Goal: Task Accomplishment & Management: Manage account settings

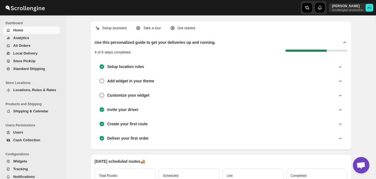
click at [34, 110] on span "Shipping & Calendar" at bounding box center [30, 111] width 35 height 4
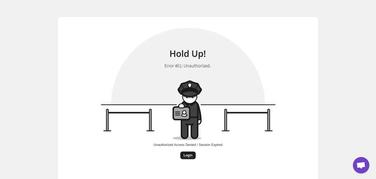
click at [188, 154] on span "Login" at bounding box center [188, 155] width 9 height 4
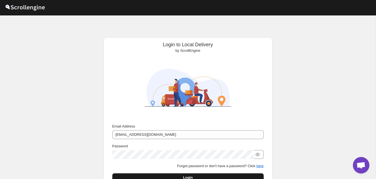
click at [160, 174] on button "Login" at bounding box center [187, 177] width 151 height 9
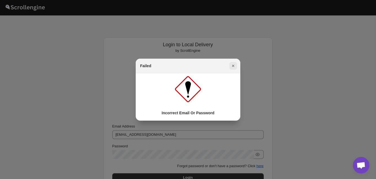
click at [234, 67] on icon "Close" at bounding box center [233, 66] width 2 height 2
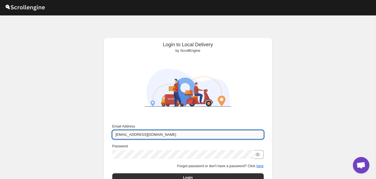
click at [165, 134] on input "[EMAIL_ADDRESS][DOMAIN_NAME]" at bounding box center [187, 134] width 151 height 9
type input "[EMAIL_ADDRESS][DOMAIN_NAME]"
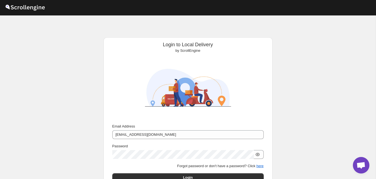
click at [258, 153] on icon "button" at bounding box center [258, 155] width 6 height 6
click at [158, 168] on p "Forgot password or don't have a password? Click here" at bounding box center [187, 166] width 151 height 6
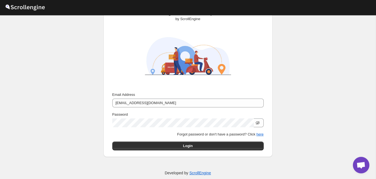
scroll to position [38, 0]
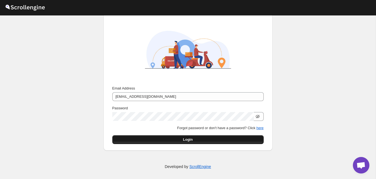
click at [168, 139] on button "Login" at bounding box center [187, 139] width 151 height 9
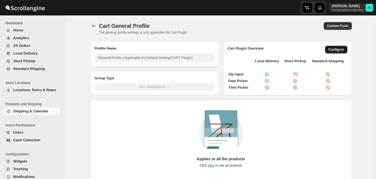
click at [333, 52] on button "Configure" at bounding box center [336, 50] width 22 height 8
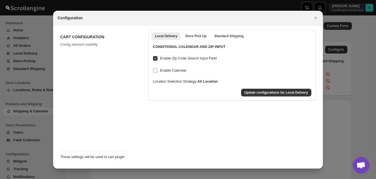
click at [154, 71] on input "Enable Calendar" at bounding box center [155, 70] width 4 height 4
checkbox input "true"
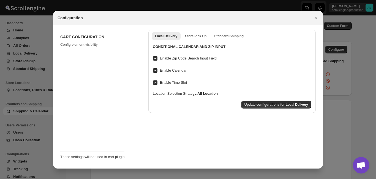
click at [154, 83] on input "Enable Time Slot" at bounding box center [155, 82] width 4 height 4
click at [254, 106] on span "Update configurations for Local Delivery" at bounding box center [276, 104] width 64 height 4
click at [154, 83] on input "Enable Time Slot" at bounding box center [155, 82] width 4 height 4
checkbox input "true"
click at [256, 104] on span "Update configurations for Local Delivery" at bounding box center [276, 104] width 64 height 4
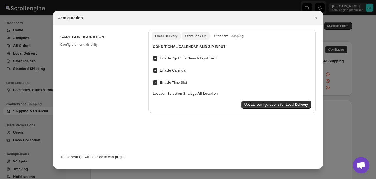
click at [193, 38] on Pickup "Store Pick Up" at bounding box center [196, 36] width 28 height 8
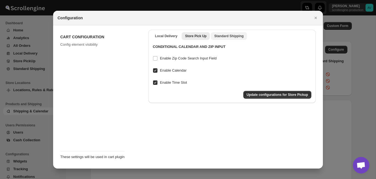
click at [226, 37] on span "Standard Shipping" at bounding box center [228, 36] width 29 height 4
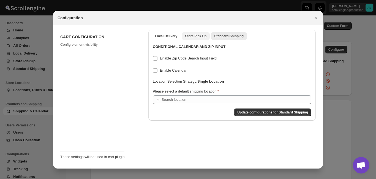
click at [191, 36] on span "Store Pick Up" at bounding box center [195, 36] width 21 height 4
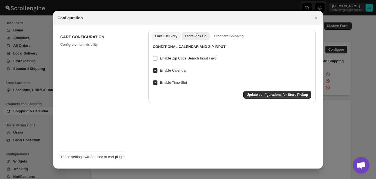
click at [170, 34] on span "Local Delivery" at bounding box center [166, 36] width 22 height 4
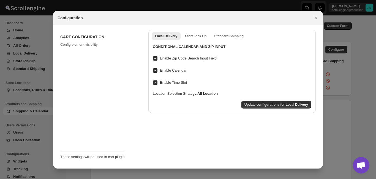
click at [156, 58] on input "Enable Zip Code Search Input Field" at bounding box center [155, 58] width 4 height 4
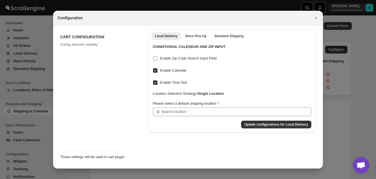
click at [156, 60] on input "Enable Zip Code Search Input Field" at bounding box center [155, 58] width 4 height 4
checkbox input "true"
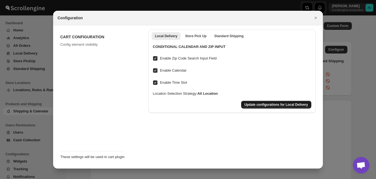
click at [268, 107] on button "Update configurations for Local Delivery" at bounding box center [276, 105] width 70 height 8
click at [314, 17] on icon "Close" at bounding box center [316, 18] width 6 height 6
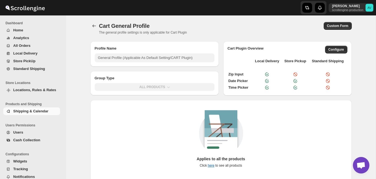
click at [185, 106] on div "Applies to all the products Click here to see all products" at bounding box center [221, 146] width 253 height 85
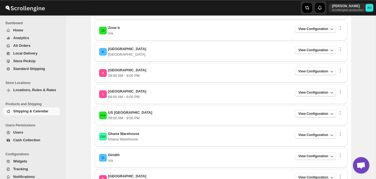
scroll to position [471, 0]
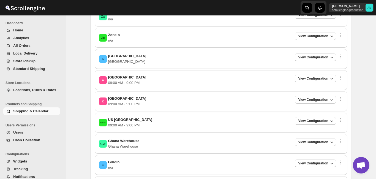
click at [321, 74] on div "A Ahemdabad 09:00 AM - 9:00 PM View Configuration SERVICE AVAILABILITY Services…" at bounding box center [221, 80] width 253 height 20
drag, startPoint x: 321, startPoint y: 74, endPoint x: 322, endPoint y: 80, distance: 5.6
click at [322, 80] on div "A Ahemdabad 09:00 AM - 9:00 PM View Configuration SERVICE AVAILABILITY Services…" at bounding box center [221, 80] width 253 height 20
click at [322, 80] on span "View Configuration" at bounding box center [313, 78] width 30 height 4
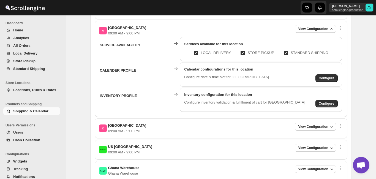
scroll to position [528, 0]
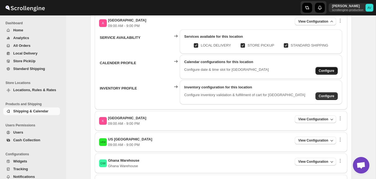
click at [329, 72] on span "Configure" at bounding box center [327, 71] width 16 height 4
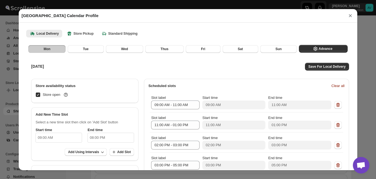
click at [351, 16] on button "×" at bounding box center [350, 16] width 8 height 8
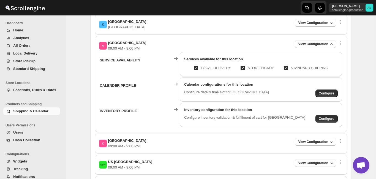
scroll to position [490, 0]
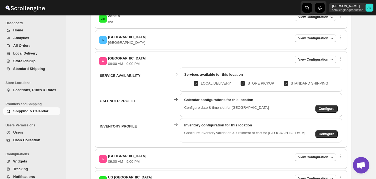
click at [243, 83] on span at bounding box center [243, 83] width 4 height 4
click at [243, 83] on input "STORE PICKUP" at bounding box center [245, 83] width 4 height 4
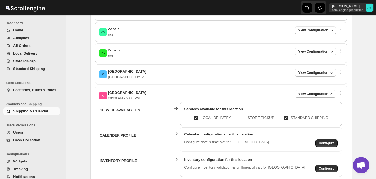
scroll to position [475, 0]
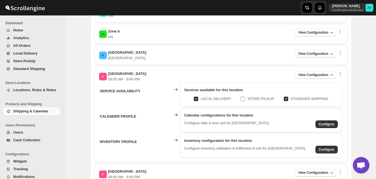
click at [244, 100] on input "STORE PICKUP" at bounding box center [245, 99] width 4 height 4
checkbox input "true"
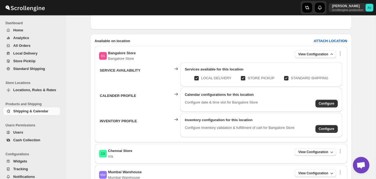
scroll to position [171, 0]
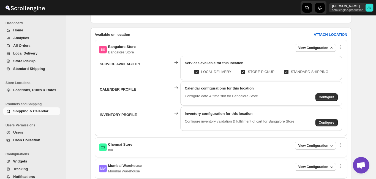
click at [39, 90] on span "Locations, Rules & Rates" at bounding box center [34, 90] width 43 height 4
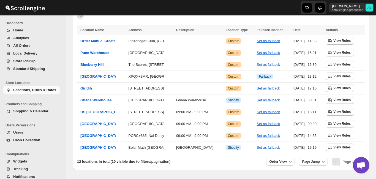
scroll to position [115, 0]
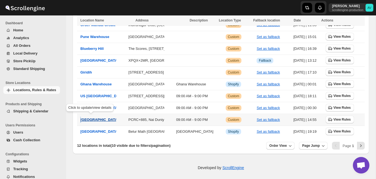
click at [88, 119] on span "Ahemdabad" at bounding box center [99, 120] width 38 height 4
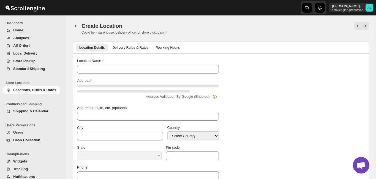
type input "Ahemdabad"
type input "PCRC+885"
type input "North Chotanagpur Division"
select select "IN"
type input "828309"
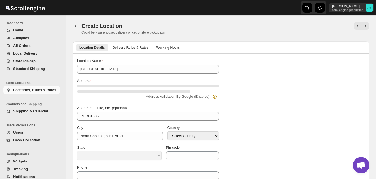
type input "08092228210"
type textarea "09:00 AM - 9:00 PM"
select select "Jharkhand"
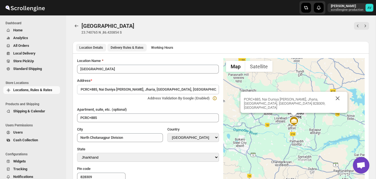
click at [131, 44] on button "Delivery Rules & Rates" at bounding box center [126, 48] width 39 height 8
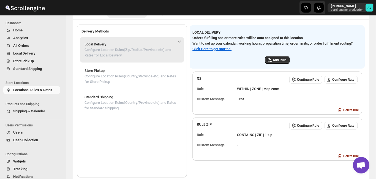
scroll to position [38, 0]
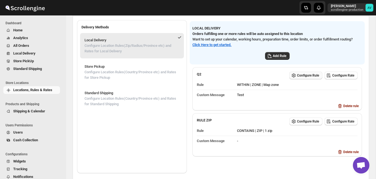
click at [303, 76] on span "Configure Rule" at bounding box center [308, 75] width 22 height 4
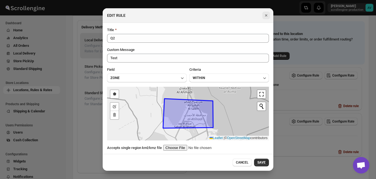
click at [266, 13] on icon "Close" at bounding box center [266, 16] width 6 height 6
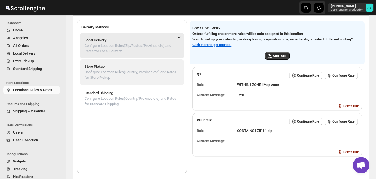
click at [132, 79] on p "Configure Location Rules(Country/Province etc) and Rates for Store Pickup" at bounding box center [132, 74] width 95 height 11
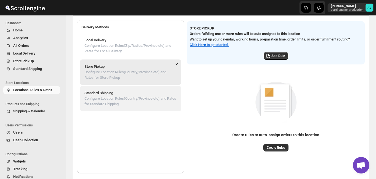
click at [113, 95] on p "Standard Shipping" at bounding box center [131, 93] width 92 height 6
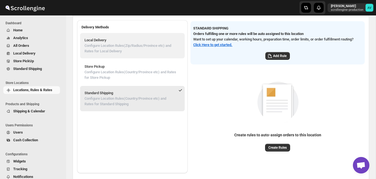
click at [123, 43] on p "Configure Location Rules(Zip/Radius/Province etc) and Rates for Local Delivery" at bounding box center [133, 48] width 96 height 11
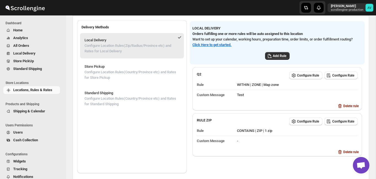
click at [36, 110] on span "Shipping & Calendar" at bounding box center [29, 111] width 32 height 4
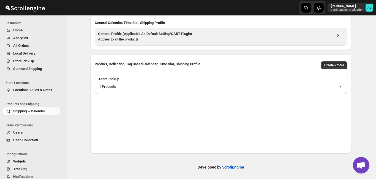
scroll to position [38, 0]
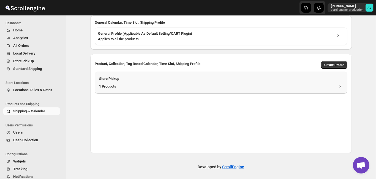
click at [177, 86] on div "1 Products" at bounding box center [221, 87] width 244 height 6
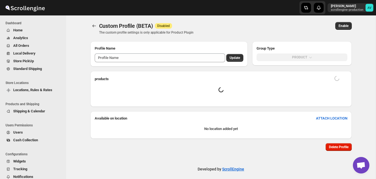
type input "Store Pickup"
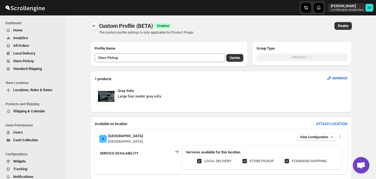
click at [97, 24] on button "Back" at bounding box center [94, 26] width 8 height 8
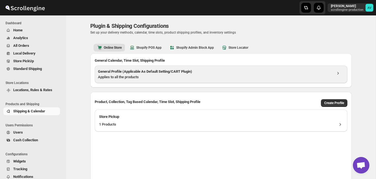
click at [171, 77] on div "Applies to all the products" at bounding box center [215, 77] width 234 height 6
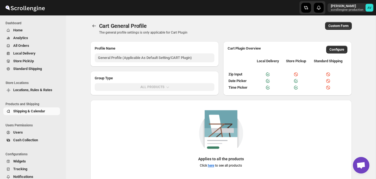
type input "General Profile (Applicable As Default Setting/CART Plugin)"
click at [335, 48] on span "Configure" at bounding box center [337, 49] width 15 height 4
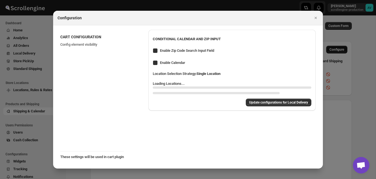
checkbox input "true"
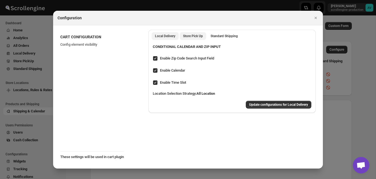
click at [192, 35] on span "Store Pick Up" at bounding box center [193, 36] width 20 height 4
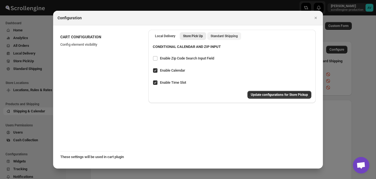
click at [227, 33] on Shipping "Standard Shipping" at bounding box center [224, 36] width 34 height 8
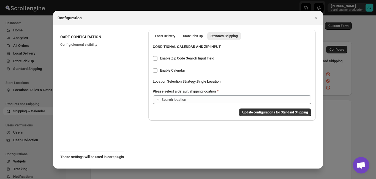
click at [191, 31] on div "Local Delivery Store Pick Up Standard Shipping More views Local Delivery Store …" at bounding box center [231, 36] width 167 height 12
click at [192, 34] on Pickup "Store Pick Up" at bounding box center [193, 36] width 26 height 8
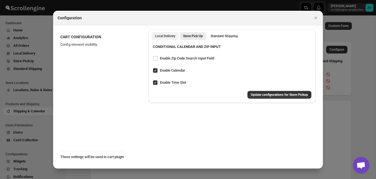
click at [160, 35] on span "Local Delivery" at bounding box center [165, 36] width 20 height 4
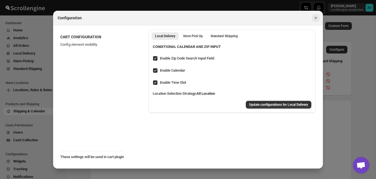
click at [314, 19] on icon "Close" at bounding box center [316, 18] width 6 height 6
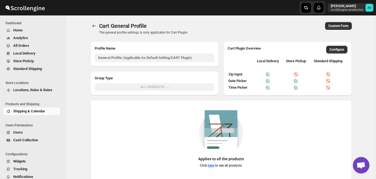
click at [173, 124] on div "Applies to all the products Click here to see all products" at bounding box center [221, 141] width 253 height 62
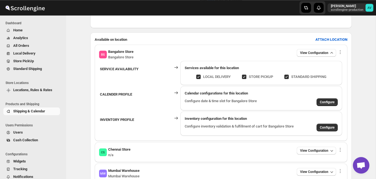
scroll to position [171, 0]
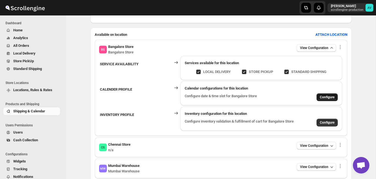
click at [324, 96] on span "Configure" at bounding box center [327, 97] width 15 height 4
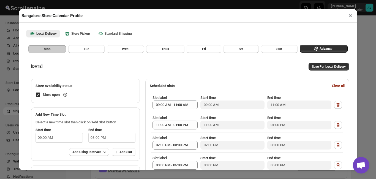
click at [353, 15] on button "×" at bounding box center [351, 16] width 8 height 8
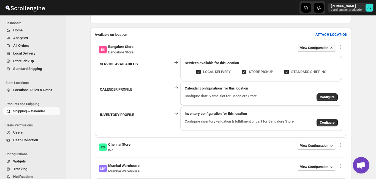
click at [307, 49] on span "View Configuration" at bounding box center [314, 48] width 28 height 4
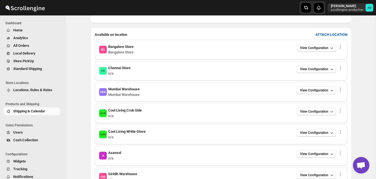
click at [343, 45] on div "BS Bangalore Store Bangalore Store View Configuration SERVICE AVAILABILITY Serv…" at bounding box center [221, 50] width 253 height 20
click at [339, 46] on icon "button" at bounding box center [341, 47] width 6 height 6
click at [258, 47] on div "BS Bangalore Store Bangalore Store View Configuration" at bounding box center [221, 49] width 244 height 11
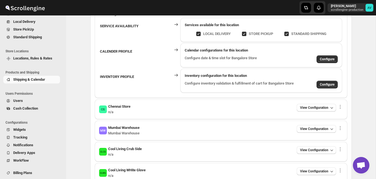
scroll to position [42, 0]
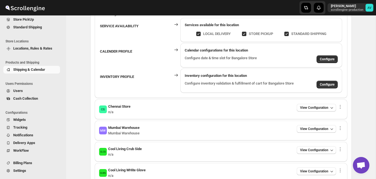
click at [19, 120] on span "Widgets" at bounding box center [19, 120] width 13 height 4
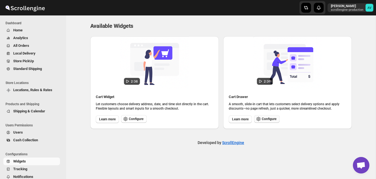
click at [268, 117] on span "Configure" at bounding box center [269, 119] width 15 height 4
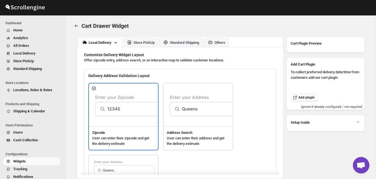
type textarea "Enter Your Postal Cod"
type textarea "ZIP Code"
type textarea "Check"
type textarea "Search Address"
type textarea "Type address to search"
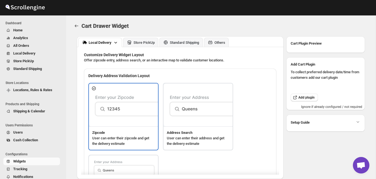
type textarea "<b>This is something cool</b>"
type textarea "Service not available."
type textarea "Select a date."
type textarea "Select preferred time slot."
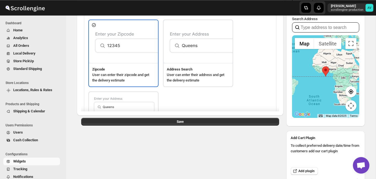
scroll to position [76, 0]
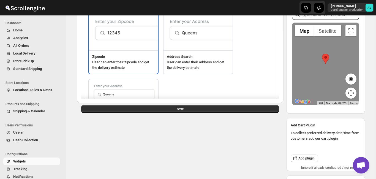
type input "5X37+WRR, Ridge Rd, South Civil Lines, Lekha Nagar, Jabalpur, Madhya Pradesh 48…"
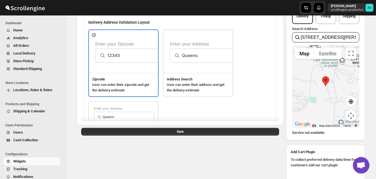
scroll to position [57, 0]
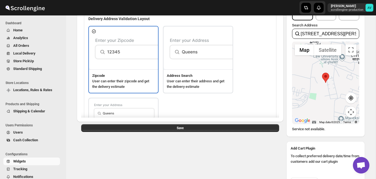
click at [214, 74] on h3 "Address Search" at bounding box center [198, 76] width 62 height 6
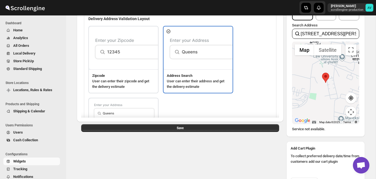
click at [143, 103] on img at bounding box center [124, 119] width 70 height 43
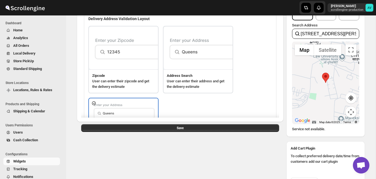
click at [248, 76] on div "Zipcode User can enter their zipcode and get the delivery estimate Address Sear…" at bounding box center [180, 98] width 184 height 145
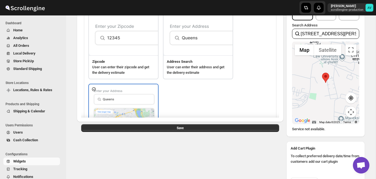
scroll to position [0, 0]
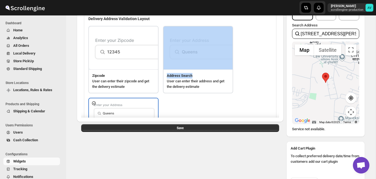
drag, startPoint x: 248, startPoint y: 76, endPoint x: 246, endPoint y: 49, distance: 27.0
click at [246, 49] on div "Zipcode User can enter their zipcode and get the delivery estimate Address Sear…" at bounding box center [180, 98] width 184 height 145
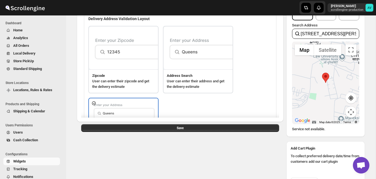
click at [240, 145] on div "Local Delivery Store PickUp Standard Shipping Others Customize Delivery Widget …" at bounding box center [180, 98] width 207 height 239
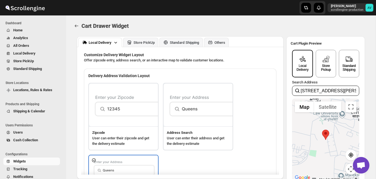
scroll to position [19, 0]
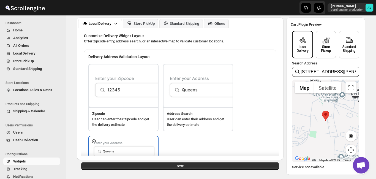
click at [250, 97] on div "Zipcode User can enter their zipcode and get the delivery estimate Address Sear…" at bounding box center [180, 136] width 184 height 145
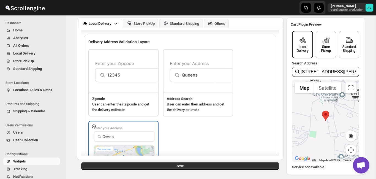
scroll to position [14, 0]
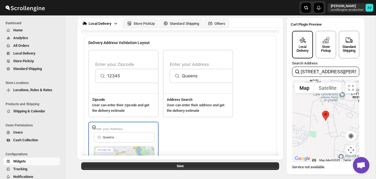
click at [195, 96] on div "Address Search User can enter their address and get the delivery estimate" at bounding box center [198, 104] width 69 height 23
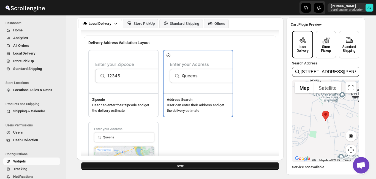
click at [185, 169] on button "Save" at bounding box center [180, 166] width 198 height 8
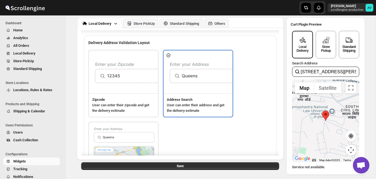
click at [208, 143] on div "Zipcode User can enter their zipcode and get the delivery estimate Address Sear…" at bounding box center [180, 122] width 184 height 145
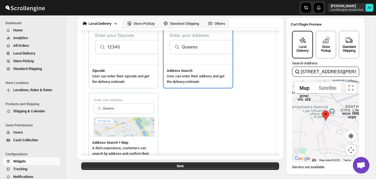
scroll to position [42, 0]
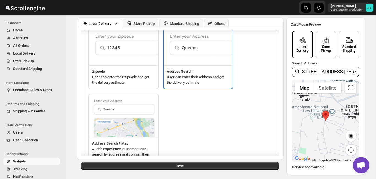
click at [112, 60] on img at bounding box center [124, 43] width 70 height 43
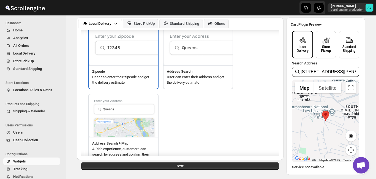
click at [126, 77] on p "User can enter their zipcode and get the delivery estimate" at bounding box center [123, 79] width 62 height 11
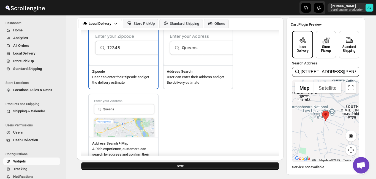
click at [167, 165] on button "Save" at bounding box center [180, 166] width 198 height 8
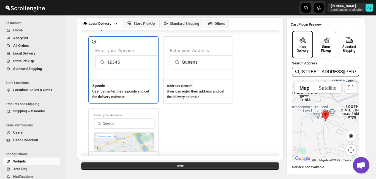
scroll to position [28, 0]
click at [214, 27] on button "Others" at bounding box center [216, 23] width 25 height 9
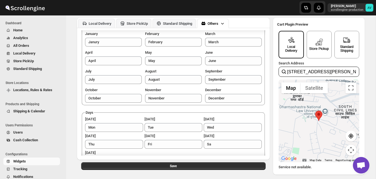
click at [324, 50] on div "Store Pickup" at bounding box center [319, 49] width 20 height 4
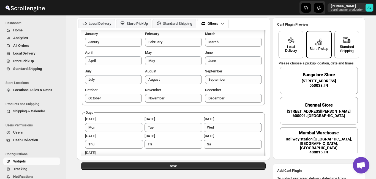
click at [343, 47] on div "Standard Shipping" at bounding box center [346, 49] width 21 height 8
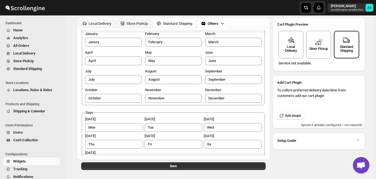
click at [180, 25] on div "Standard Shipping" at bounding box center [177, 23] width 29 height 4
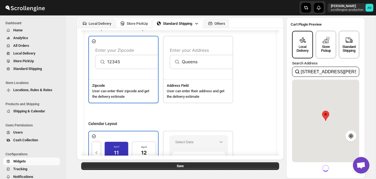
click at [133, 21] on div "Store PickUp" at bounding box center [134, 24] width 28 height 6
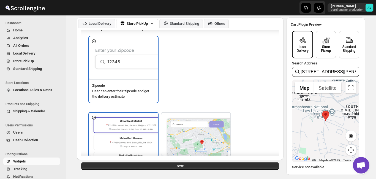
click at [198, 64] on div "Zipcode User can enter their zipcode and get the delivery estimate" at bounding box center [180, 69] width 184 height 67
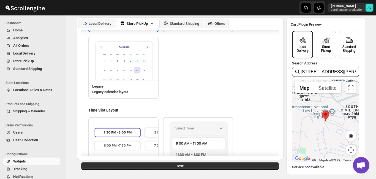
scroll to position [337, 0]
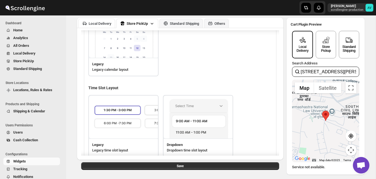
click at [103, 25] on div "Local Delivery" at bounding box center [100, 23] width 23 height 4
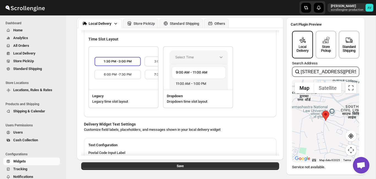
click at [268, 93] on div "Legacy Legacy time slot layout Dropdown Dropdown time slot layout" at bounding box center [180, 77] width 184 height 62
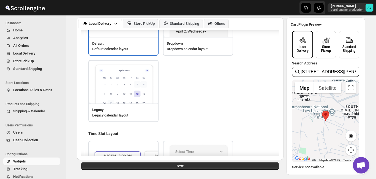
scroll to position [239, 0]
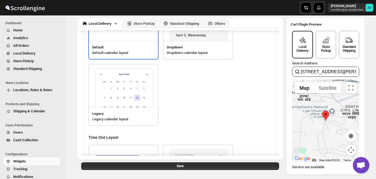
click at [25, 89] on span "Locations, Rules & Rates" at bounding box center [32, 90] width 39 height 4
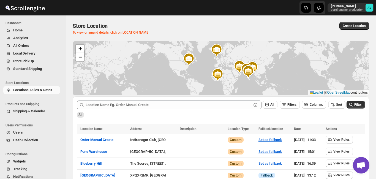
click at [159, 117] on div "All" at bounding box center [220, 112] width 290 height 10
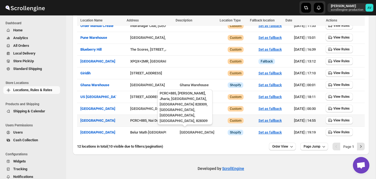
scroll to position [116, 0]
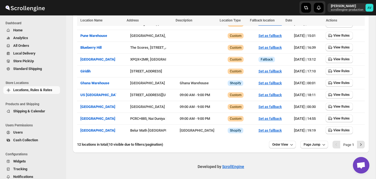
click at [29, 113] on span "Shipping & Calendar" at bounding box center [29, 111] width 32 height 4
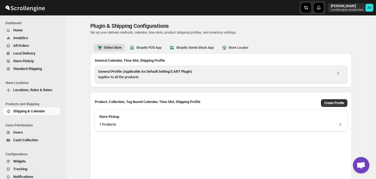
click at [145, 82] on div "General Profile (Applicable As Default Setting/CART Plugin) Applies to all the …" at bounding box center [221, 75] width 253 height 18
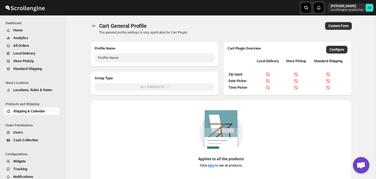
type input "General Profile (Applicable As Default Setting/CART Plugin)"
click at [335, 47] on button "Configure" at bounding box center [336, 50] width 21 height 8
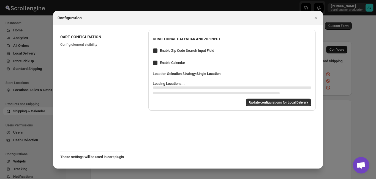
checkbox input "true"
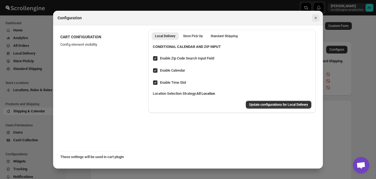
click at [312, 20] on button "Close" at bounding box center [316, 18] width 8 height 8
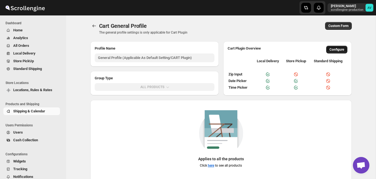
click at [335, 49] on span "Configure" at bounding box center [337, 49] width 15 height 4
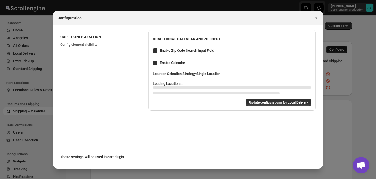
checkbox input "true"
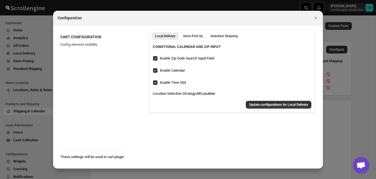
click at [162, 73] on span "Enable Calendar" at bounding box center [172, 71] width 25 height 6
click at [157, 73] on input "Enable Calendar" at bounding box center [155, 70] width 4 height 4
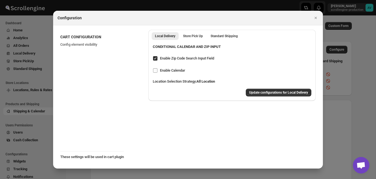
click at [154, 70] on input "Enable Calendar" at bounding box center [155, 70] width 4 height 4
checkbox input "true"
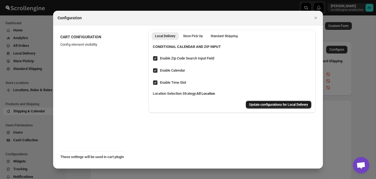
click at [266, 104] on span "Update configurations for Local Delivery" at bounding box center [278, 104] width 59 height 4
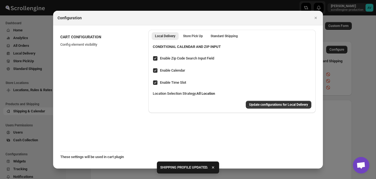
click at [258, 125] on div "CART CONFIGURATION Config element visibility Local Delivery Store Pick Up Stand…" at bounding box center [188, 96] width 270 height 143
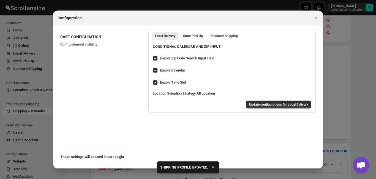
scroll to position [57, 0]
click at [319, 21] on div "Configuration" at bounding box center [188, 18] width 270 height 15
click at [316, 19] on icon "Close" at bounding box center [316, 18] width 6 height 6
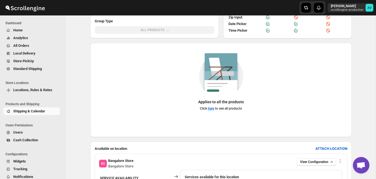
scroll to position [0, 0]
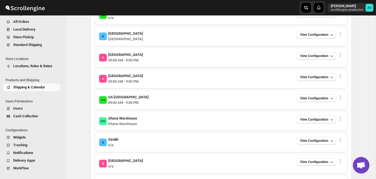
scroll to position [42, 0]
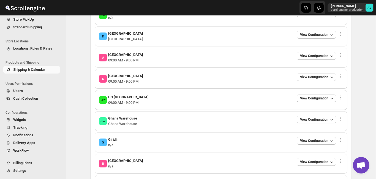
click at [23, 149] on span "WorkFlow" at bounding box center [21, 150] width 16 height 4
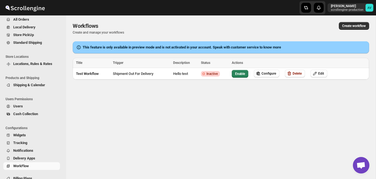
scroll to position [42, 0]
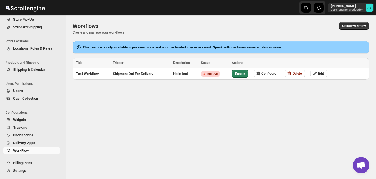
click at [24, 133] on span "Notifications" at bounding box center [23, 135] width 20 height 4
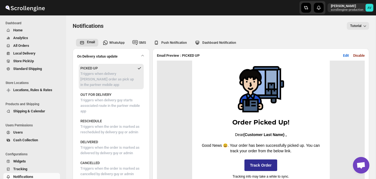
click at [37, 164] on span "Widgets" at bounding box center [36, 162] width 46 height 6
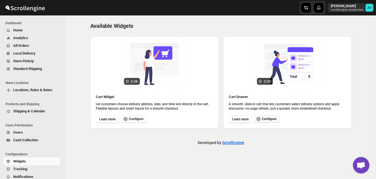
click at [265, 118] on span "Configure" at bounding box center [269, 119] width 15 height 4
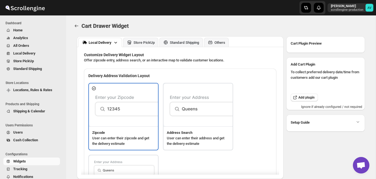
type textarea "Enter Your Postal Cod"
type textarea "ZIP Code"
type textarea "Check"
type textarea "Search Address"
type textarea "Type address to search"
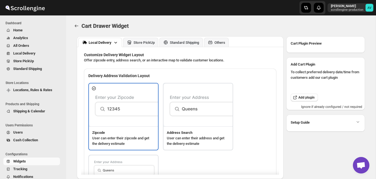
type textarea "<b>This is something cool</b>"
type textarea "Service not available."
type textarea "Select a date."
type textarea "Select preferred time slot."
type textarea "Below items are not available for Local Delivery"
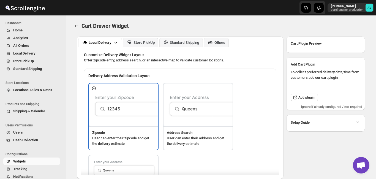
type textarea "Change delivery method or remove these products to continue"
type textarea "Below items are out of stock"
type textarea "Please remove out of stock product from cart to continue."
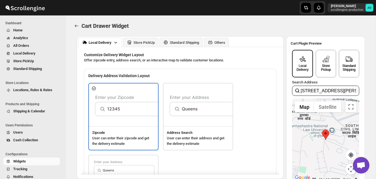
click at [263, 109] on div "Zipcode User can enter their zipcode and get the delivery estimate Address Sear…" at bounding box center [180, 155] width 184 height 145
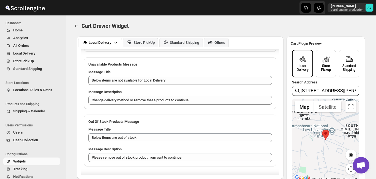
scroll to position [646, 0]
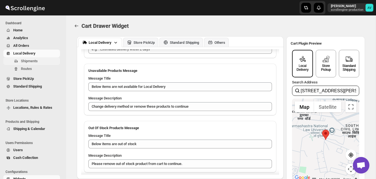
click at [36, 62] on span "Shipments" at bounding box center [29, 61] width 17 height 4
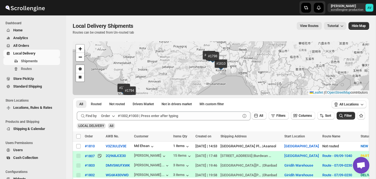
click at [32, 109] on span "Locations, Rules & Rates" at bounding box center [32, 107] width 39 height 4
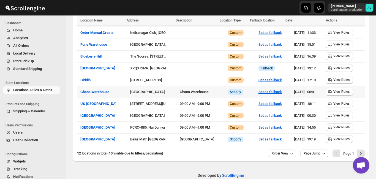
scroll to position [116, 0]
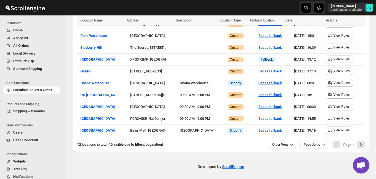
click at [30, 115] on button "Shipping & Calendar" at bounding box center [31, 111] width 57 height 8
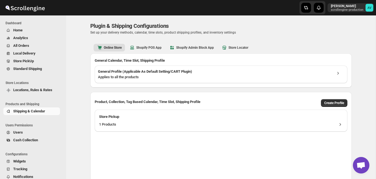
click at [84, 116] on div "Plugin & Shipping Configurations. This page is ready Plugin & Shipping Configur…" at bounding box center [221, 103] width 275 height 176
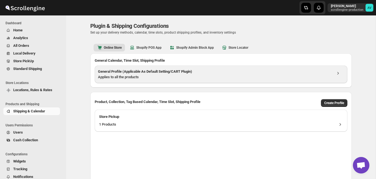
click at [167, 74] on h3 "General Profile (Applicable As Default Setting/CART Plugin)" at bounding box center [215, 72] width 234 height 6
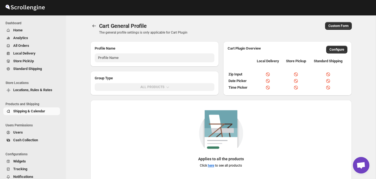
type input "General Profile (Applicable As Default Setting/CART Plugin)"
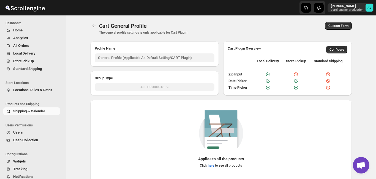
click at [137, 103] on div "Applies to all the products Click here to see all products" at bounding box center [221, 147] width 262 height 94
click at [335, 51] on span "Configure" at bounding box center [337, 49] width 15 height 4
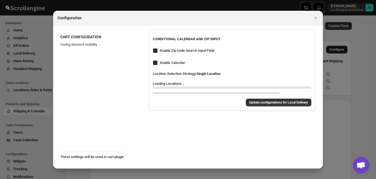
checkbox input "true"
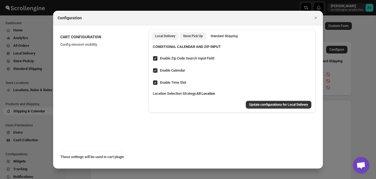
click at [198, 37] on span "Store Pick Up" at bounding box center [193, 36] width 20 height 4
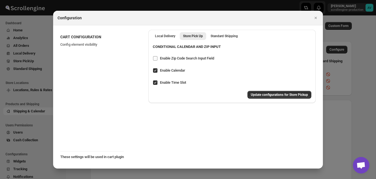
click at [154, 57] on input "Enable Zip Code Search Input Field" at bounding box center [155, 58] width 4 height 4
checkbox input "true"
click at [266, 98] on button "Update configurations for Store Pickup" at bounding box center [279, 95] width 64 height 8
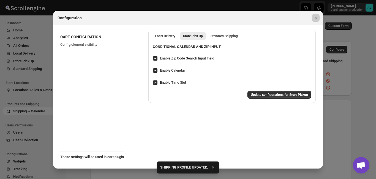
click at [344, 97] on div at bounding box center [188, 89] width 376 height 179
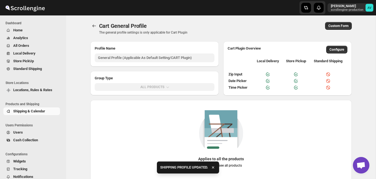
click at [284, 31] on div "Cart General Profile The general profile settings is only applicable for Cart P…" at bounding box center [221, 28] width 262 height 13
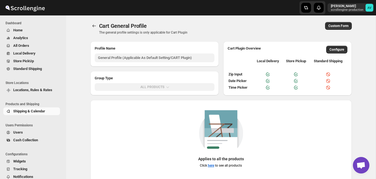
click at [29, 111] on span "Shipping & Calendar" at bounding box center [29, 111] width 32 height 4
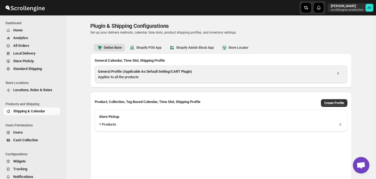
click at [284, 78] on div "Applies to all the products" at bounding box center [215, 77] width 234 height 6
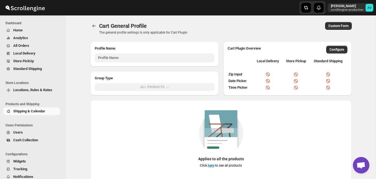
type input "General Profile (Applicable As Default Setting/CART Plugin)"
click at [279, 135] on div "Applies to all the products Click here to see all products" at bounding box center [221, 141] width 253 height 62
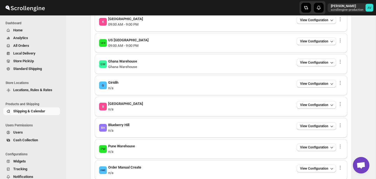
scroll to position [532, 0]
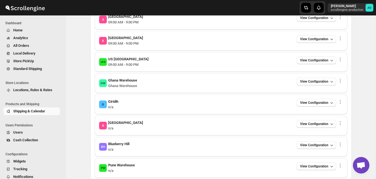
click at [22, 158] on button "Widgets" at bounding box center [31, 161] width 57 height 8
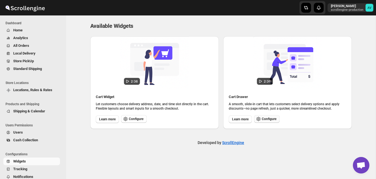
click at [258, 118] on icon "button" at bounding box center [259, 119] width 6 height 6
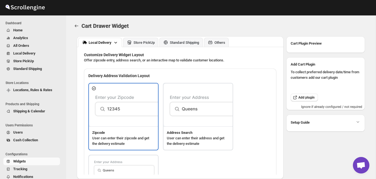
type textarea "Enter Your Postal Cod"
type textarea "ZIP Code"
type textarea "Check"
type textarea "Search Address"
type textarea "Type address to search"
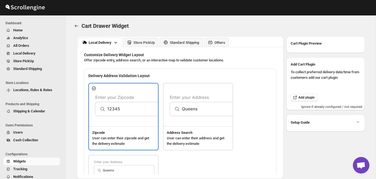
type textarea "<b>This is something cool</b>"
type textarea "Service not available."
type textarea "Select a date."
type textarea "Select preferred time slot."
type textarea "Below items are not available for Local Delivery"
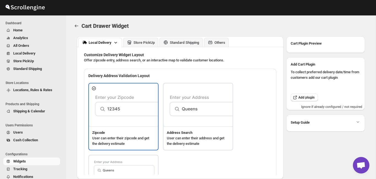
type textarea "Change delivery method or remove these products to continue"
type textarea "Below items are out of stock"
type textarea "Please remove out of stock product from cart to continue."
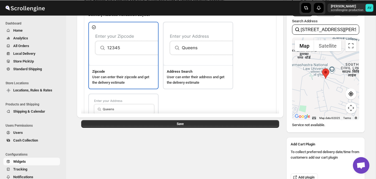
scroll to position [76, 0]
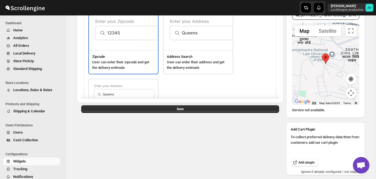
click at [258, 61] on div "Zipcode User can enter their zipcode and get the delivery estimate Address Sear…" at bounding box center [180, 79] width 184 height 145
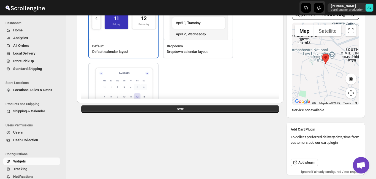
scroll to position [168, 0]
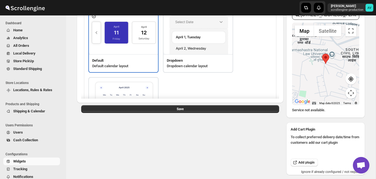
click at [197, 85] on div "Default Default calendar layout Dropdown Dropdown calendar layout Legacy Legacy…" at bounding box center [180, 75] width 184 height 128
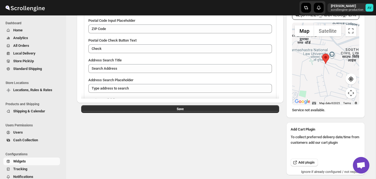
scroll to position [435, 0]
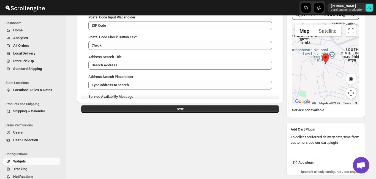
click at [124, 145] on div "Local Delivery Store PickUp Standard Shipping Others Customize Delivery Widget …" at bounding box center [180, 79] width 207 height 239
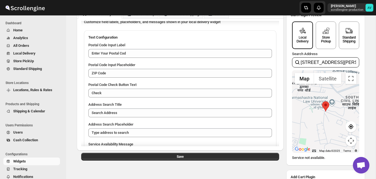
scroll to position [0, 0]
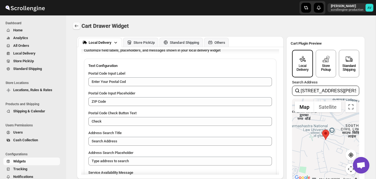
click at [78, 22] on button "TRACK_CONFIGURATION.BACK" at bounding box center [77, 26] width 8 height 8
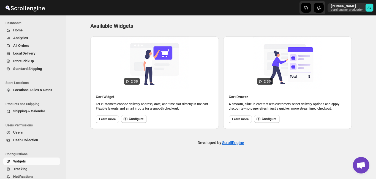
click at [25, 91] on span "Locations, Rules & Rates" at bounding box center [32, 90] width 39 height 4
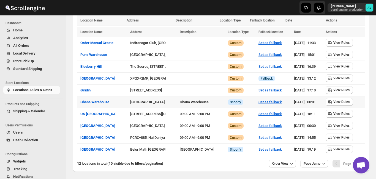
scroll to position [114, 0]
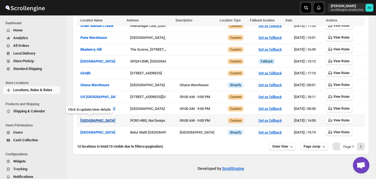
click at [94, 120] on span "Ahemdabad" at bounding box center [97, 120] width 35 height 4
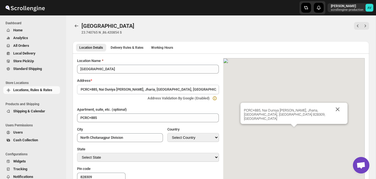
type input "Ahemdabad"
type input "PCRC+885"
type input "North Chotanagpur Division"
select select "IN"
select select "Jharkhand"
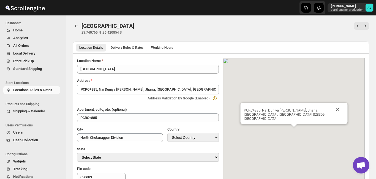
type input "828309"
type input "08092228210"
type textarea "09:00 AM - 9:00 PM"
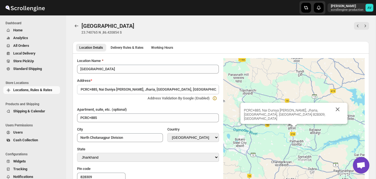
click at [242, 46] on ul "Location Details Delivery Rules & Rates Working Hours More views" at bounding box center [221, 47] width 292 height 8
click at [119, 50] on button "Delivery Rules & Rates" at bounding box center [126, 48] width 39 height 8
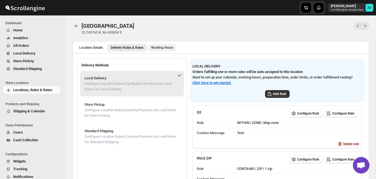
click at [168, 49] on span "Working Hours" at bounding box center [162, 47] width 22 height 4
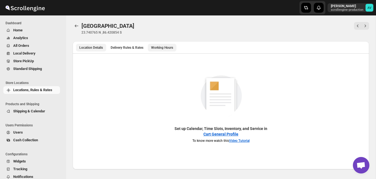
click at [87, 47] on span "Location Details" at bounding box center [91, 47] width 24 height 4
select select "IN"
select select "Jharkhand"
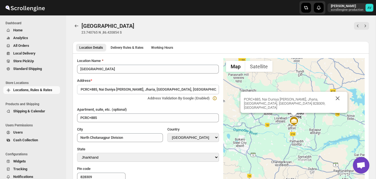
drag, startPoint x: 100, startPoint y: 88, endPoint x: 187, endPoint y: 91, distance: 87.9
click at [187, 91] on input "PCRC+885, Nai Duniya Mohlla, Jharia, Dhanbad, Jharkhand 828309, India" at bounding box center [148, 89] width 142 height 9
click at [120, 103] on div "Location Name Ahemdabad Address * PCRC+885, Nai Duniya Mohlla, Jharia, Dhanbad,…" at bounding box center [148, 151] width 142 height 187
click at [19, 113] on span "Shipping & Calendar" at bounding box center [29, 111] width 32 height 4
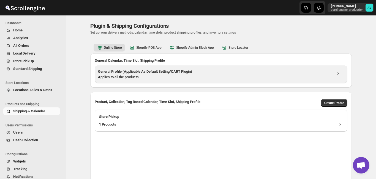
click at [223, 72] on h3 "General Profile (Applicable As Default Setting/CART Plugin)" at bounding box center [215, 72] width 234 height 6
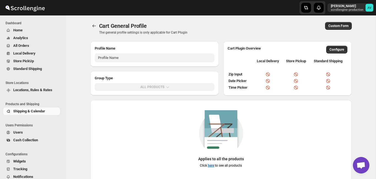
type input "General Profile (Applicable As Default Setting/CART Plugin)"
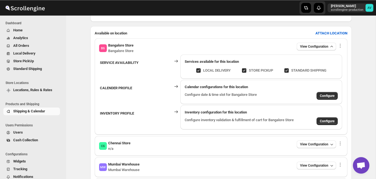
scroll to position [171, 0]
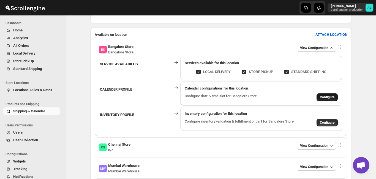
click at [329, 100] on button "Configure" at bounding box center [327, 97] width 21 height 8
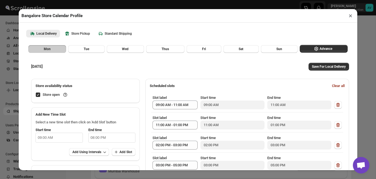
click at [352, 17] on button "×" at bounding box center [351, 16] width 8 height 8
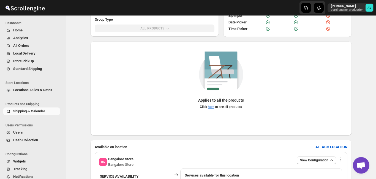
scroll to position [0, 0]
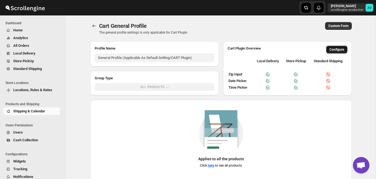
click at [339, 47] on button "Configure" at bounding box center [336, 50] width 21 height 8
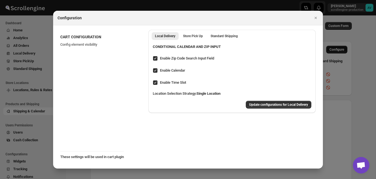
checkbox input "true"
click at [189, 34] on span "Store Pick Up" at bounding box center [193, 36] width 20 height 4
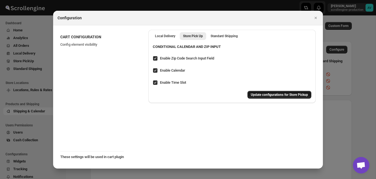
click at [263, 94] on span "Update configurations for Store Pickup" at bounding box center [279, 94] width 57 height 4
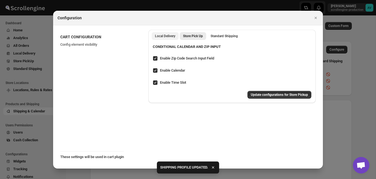
click at [166, 36] on span "Local Delivery" at bounding box center [165, 36] width 20 height 4
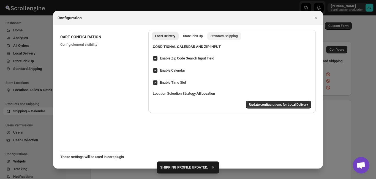
click at [221, 32] on Shipping "Standard Shipping" at bounding box center [224, 36] width 34 height 8
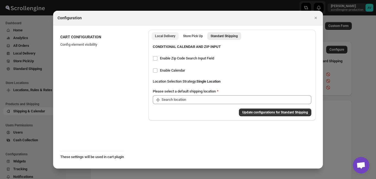
click at [165, 37] on span "Local Delivery" at bounding box center [165, 36] width 20 height 4
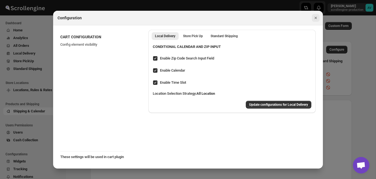
click at [314, 18] on icon "Close" at bounding box center [316, 18] width 6 height 6
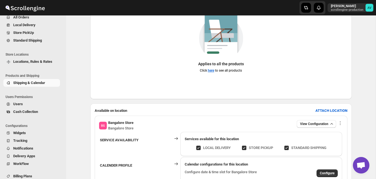
scroll to position [42, 0]
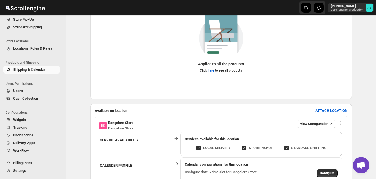
click at [31, 165] on span "Billing Plans" at bounding box center [22, 163] width 19 height 4
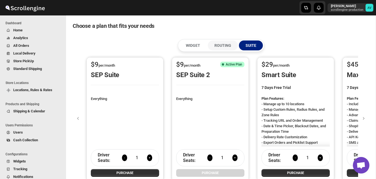
click at [223, 43] on p "ROUTING" at bounding box center [222, 46] width 17 height 6
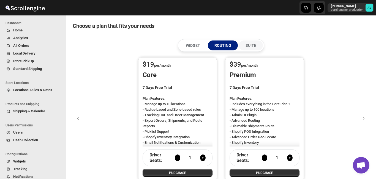
click at [253, 49] on button "SUITE" at bounding box center [251, 45] width 24 height 10
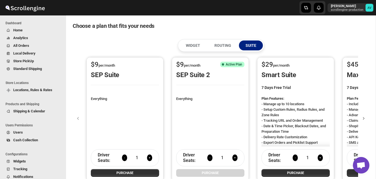
click at [366, 120] on icon "button" at bounding box center [364, 119] width 6 height 6
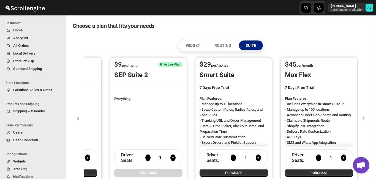
scroll to position [0, 63]
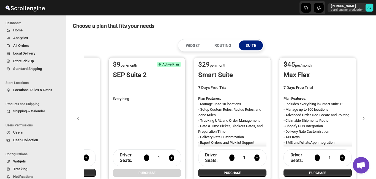
click at [366, 120] on icon "button" at bounding box center [364, 119] width 6 height 6
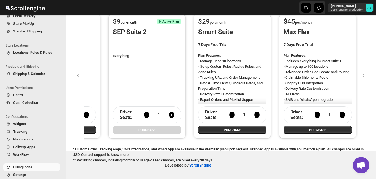
scroll to position [42, 0]
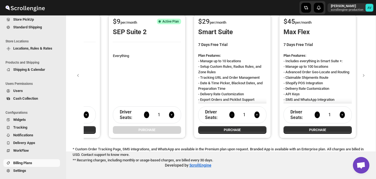
click at [30, 172] on span "Settings" at bounding box center [36, 171] width 46 height 6
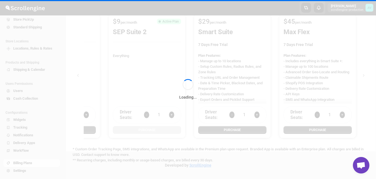
click at [30, 172] on div "Loading..." at bounding box center [188, 89] width 376 height 179
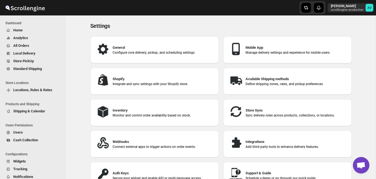
click at [153, 80] on h3 "Shopify" at bounding box center [164, 79] width 102 height 6
select select "SHIPMENT_DELIVERED"
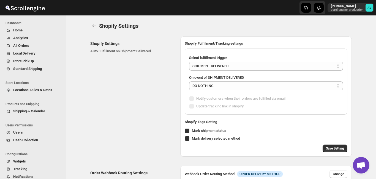
select select "ONLY_DELIVERED_QUANTITY"
checkbox input "true"
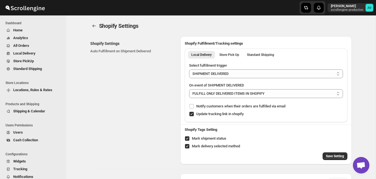
radio input "true"
click at [94, 26] on icon "back" at bounding box center [94, 26] width 6 height 6
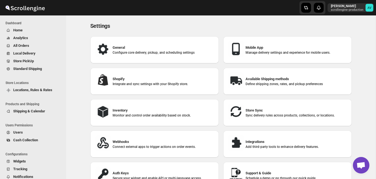
click at [78, 113] on div "Settings. This page is ready Settings General Configure core delivery, pickup, …" at bounding box center [221, 104] width 310 height 178
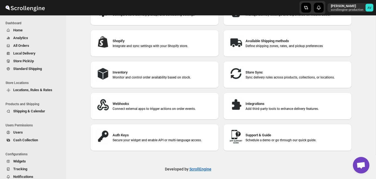
scroll to position [41, 0]
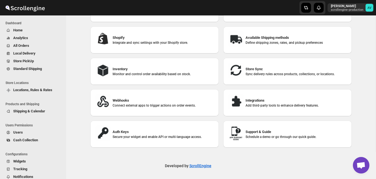
click at [29, 90] on span "Locations, Rules & Rates" at bounding box center [32, 90] width 39 height 4
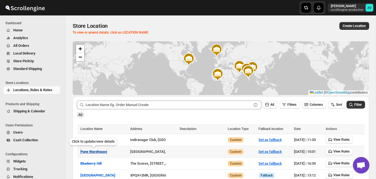
click at [95, 153] on span "Pune Warehouse" at bounding box center [93, 151] width 27 height 4
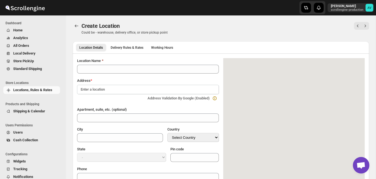
type input "Pune Warehouse"
type input "Pune Division"
select select "IN"
type input "123455"
select select "Maharashtra"
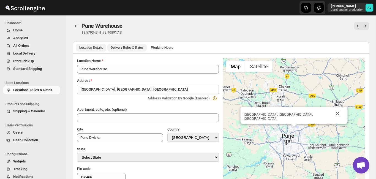
click at [132, 45] on span "Delivery Rules & Rates" at bounding box center [127, 47] width 33 height 4
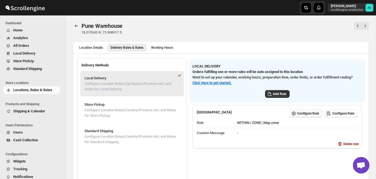
click at [306, 113] on span "Configure Rule" at bounding box center [308, 113] width 22 height 4
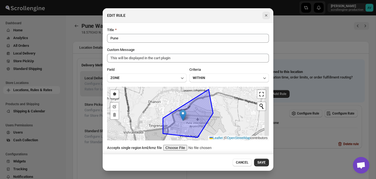
click at [263, 15] on button "Close" at bounding box center [266, 16] width 8 height 8
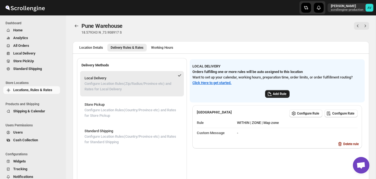
click at [279, 96] on span "Add Rule" at bounding box center [279, 94] width 13 height 4
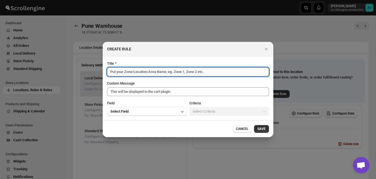
click at [176, 72] on input "Title" at bounding box center [188, 71] width 162 height 9
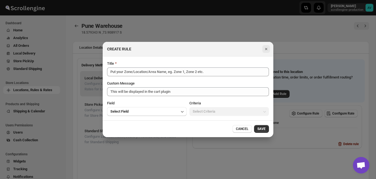
click at [267, 46] on button "Close" at bounding box center [266, 49] width 8 height 8
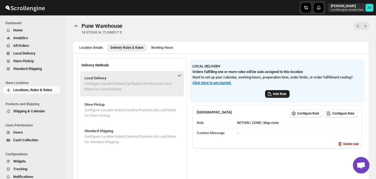
click at [276, 95] on span "Add Rule" at bounding box center [279, 94] width 13 height 4
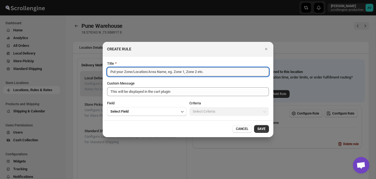
click at [167, 69] on input "Title" at bounding box center [188, 71] width 162 height 9
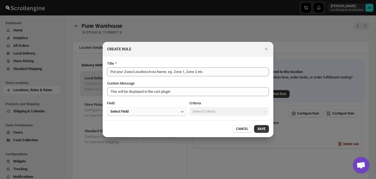
click at [155, 112] on button "Select Field" at bounding box center [147, 111] width 80 height 9
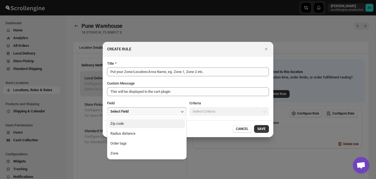
click at [146, 124] on button "Zip code" at bounding box center [147, 123] width 76 height 9
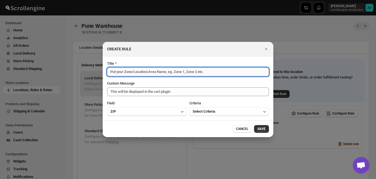
click at [141, 70] on input "Title" at bounding box center [188, 71] width 162 height 9
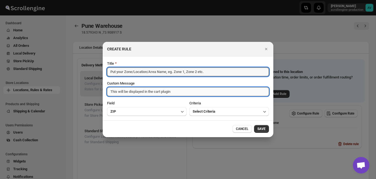
click at [142, 91] on textarea "Custom Message" at bounding box center [188, 91] width 162 height 9
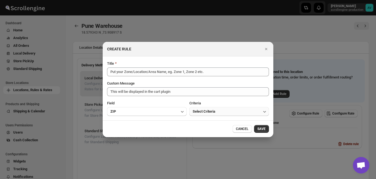
click at [208, 110] on span "Select Criteria" at bounding box center [204, 112] width 23 height 6
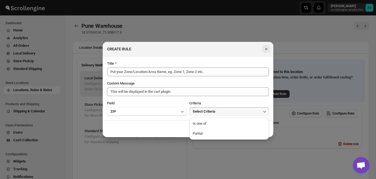
click at [264, 47] on icon "Close" at bounding box center [266, 49] width 6 height 6
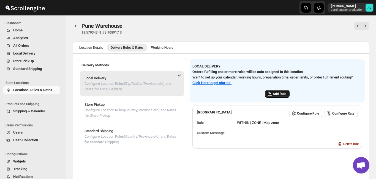
click at [275, 94] on span "Add Rule" at bounding box center [279, 94] width 13 height 4
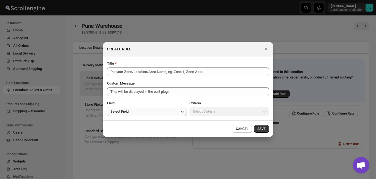
click at [137, 110] on button "Select Field" at bounding box center [147, 111] width 80 height 9
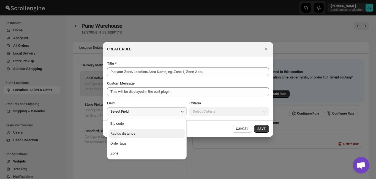
click at [134, 136] on div "Radius distance" at bounding box center [122, 134] width 25 height 6
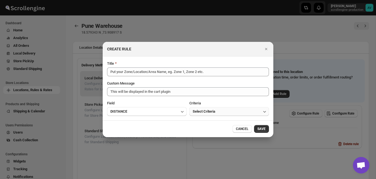
click at [217, 112] on button "Select Criteria" at bounding box center [229, 111] width 80 height 9
click at [214, 126] on button "Within" at bounding box center [229, 123] width 76 height 9
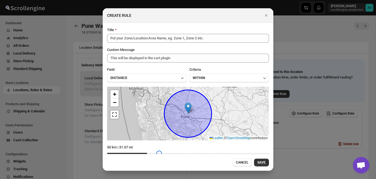
type input "64"
click at [159, 153] on input "50 km | 31.07 mi" at bounding box center [188, 153] width 162 height 8
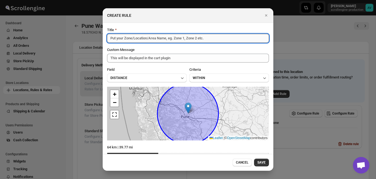
click at [160, 40] on input "Title" at bounding box center [188, 38] width 162 height 9
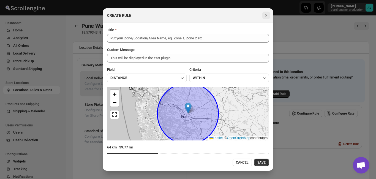
click at [264, 14] on icon "Close" at bounding box center [266, 16] width 6 height 6
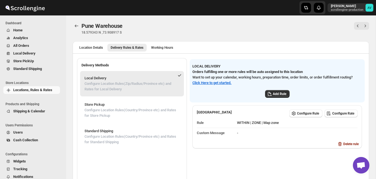
click at [22, 110] on span "Shipping & Calendar" at bounding box center [29, 111] width 32 height 4
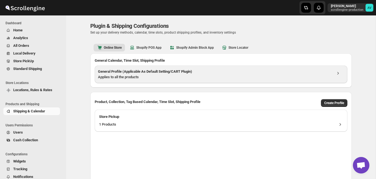
click at [133, 78] on div "Applies to all the products" at bounding box center [215, 77] width 234 height 6
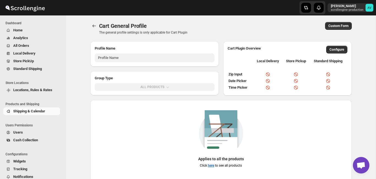
type input "General Profile (Applicable As Default Setting/CART Plugin)"
click at [95, 26] on icon "Back" at bounding box center [94, 26] width 6 height 6
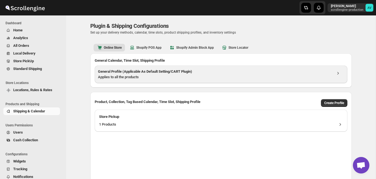
click at [160, 73] on h3 "General Profile (Applicable As Default Setting/CART Plugin)" at bounding box center [215, 72] width 234 height 6
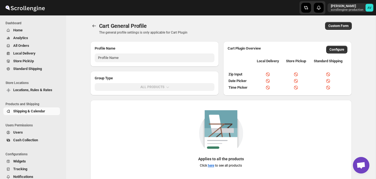
type input "General Profile (Applicable As Default Setting/CART Plugin)"
click at [26, 168] on span "Tracking" at bounding box center [20, 169] width 14 height 4
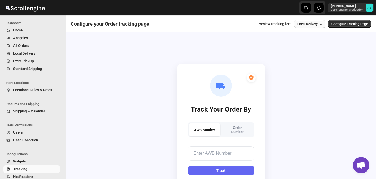
click at [300, 25] on span "Local Delivery" at bounding box center [307, 24] width 20 height 4
click at [304, 44] on div "Store pickup" at bounding box center [304, 45] width 20 height 6
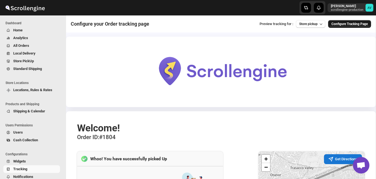
click at [348, 23] on span "Configure Tracking Page" at bounding box center [349, 24] width 36 height 4
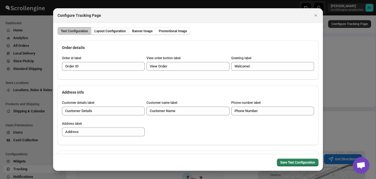
click at [109, 32] on span "Layout Configuration" at bounding box center [109, 31] width 31 height 4
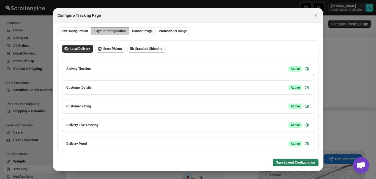
click at [137, 31] on span "Banner Image" at bounding box center [142, 31] width 20 height 4
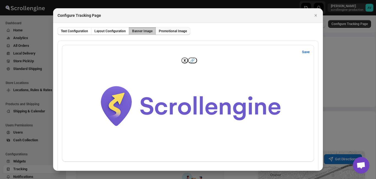
click at [172, 29] on button "Promotional Image" at bounding box center [173, 31] width 35 height 8
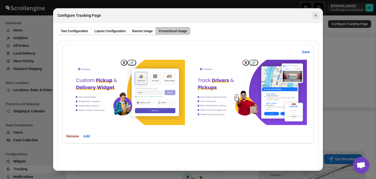
click at [315, 16] on icon "Close" at bounding box center [316, 16] width 6 height 6
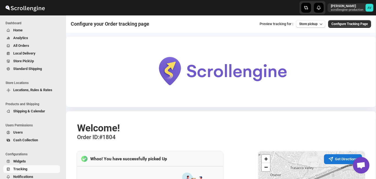
scroll to position [42, 0]
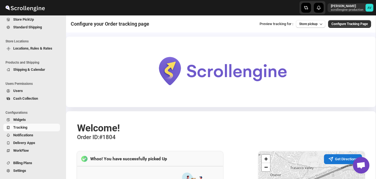
click at [29, 169] on span "Settings" at bounding box center [36, 171] width 46 height 6
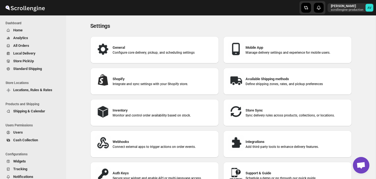
click at [243, 51] on img at bounding box center [236, 49] width 17 height 17
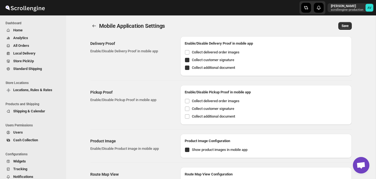
checkbox input "true"
radio input "false"
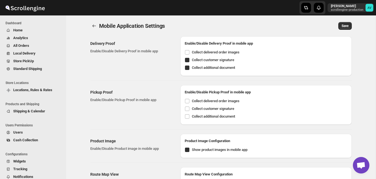
radio input "true"
checkbox input "true"
select select "AVERAGE"
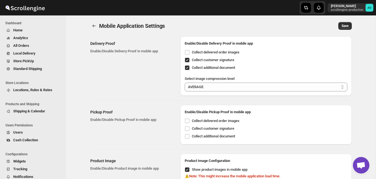
click at [166, 114] on h2 "Pickup Proof" at bounding box center [130, 112] width 81 height 6
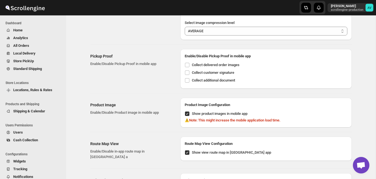
scroll to position [76, 0]
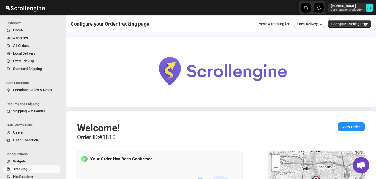
scroll to position [42, 0]
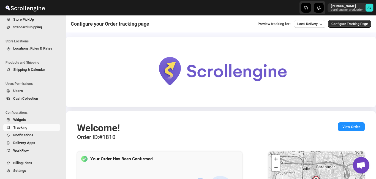
click at [28, 172] on span "Settings" at bounding box center [36, 171] width 46 height 6
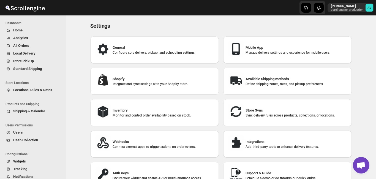
click at [157, 56] on div "General Configure core delivery, pickup, and scheduling settings" at bounding box center [155, 50] width 120 height 18
select select "m"
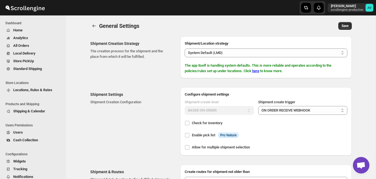
scroll to position [42, 0]
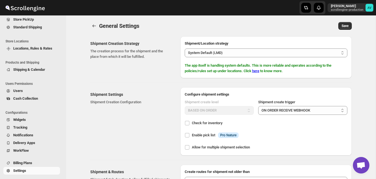
click at [22, 168] on button "Settings" at bounding box center [31, 171] width 57 height 8
click at [94, 25] on icon "back" at bounding box center [94, 26] width 4 height 3
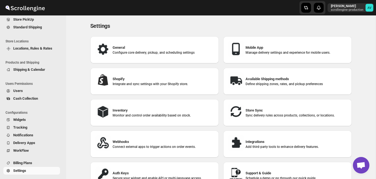
click at [370, 85] on div "Settings. This page is ready Settings General Configure core delivery, pickup, …" at bounding box center [221, 104] width 310 height 178
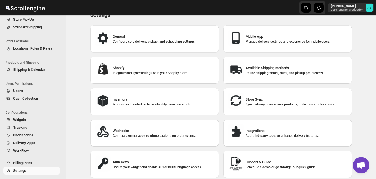
scroll to position [0, 0]
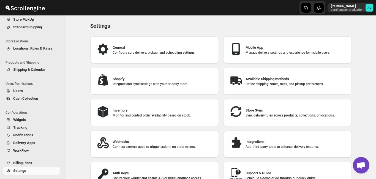
click at [143, 74] on div "Shopify Integrate and sync settings with your Shopify store." at bounding box center [155, 81] width 120 height 18
select select "SHIPMENT_DELIVERED"
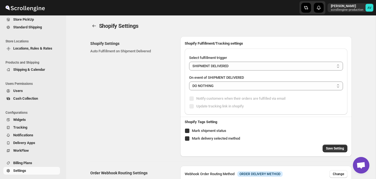
select select "ONLY_DELIVERED_QUANTITY"
checkbox input "true"
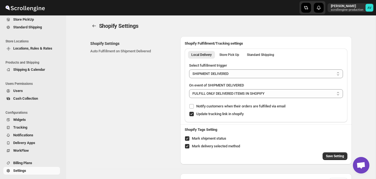
radio input "true"
click at [118, 62] on div "Shopify Settings Auto Fulfillment on Shipment Delivered" at bounding box center [133, 100] width 86 height 128
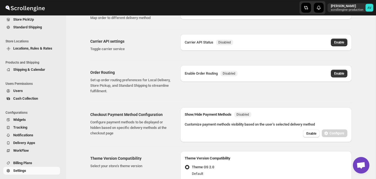
scroll to position [259, 0]
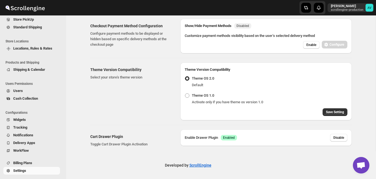
click at [117, 93] on div "Theme Version Compatibility Select your store's theme version" at bounding box center [133, 91] width 86 height 58
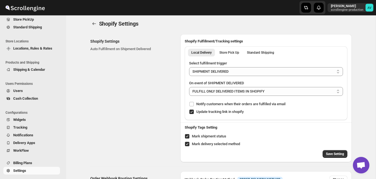
scroll to position [0, 0]
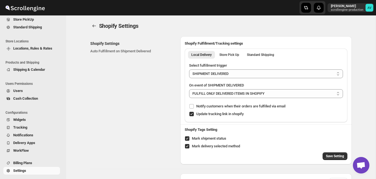
click at [21, 172] on span "Settings" at bounding box center [19, 170] width 13 height 4
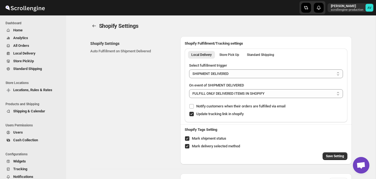
click at [23, 47] on span "All Orders" at bounding box center [21, 45] width 16 height 4
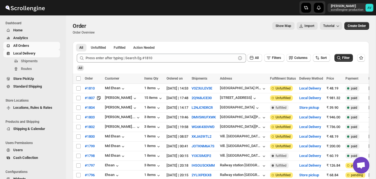
click at [18, 55] on span "Local Delivery" at bounding box center [24, 53] width 22 height 4
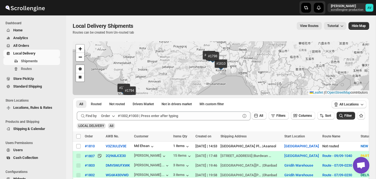
click at [261, 126] on div "LOCAL DELIVERY All" at bounding box center [220, 123] width 290 height 10
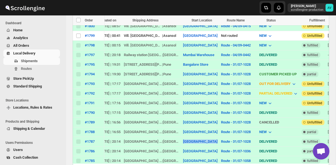
scroll to position [0, 158]
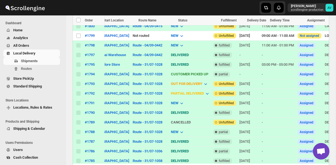
drag, startPoint x: 166, startPoint y: 164, endPoint x: 257, endPoint y: 163, distance: 90.8
click at [257, 163] on div "Select all shipments Order AWB No. Customer Items Qty Created on Shipping Addre…" at bounding box center [201, 75] width 257 height 204
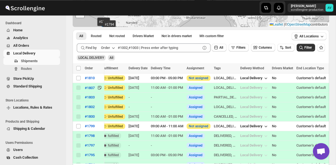
drag, startPoint x: 221, startPoint y: 164, endPoint x: 301, endPoint y: 158, distance: 80.6
click at [301, 158] on div "Select all shipments Order AWB No. Customer Items Qty Created on Shipping Addre…" at bounding box center [201, 165] width 257 height 204
click at [263, 79] on icon "button" at bounding box center [266, 78] width 6 height 6
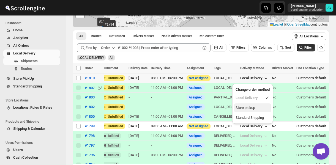
click at [251, 108] on div "Store pickup" at bounding box center [246, 108] width 20 height 6
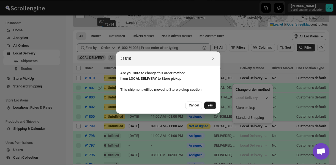
click at [208, 103] on button "Yes" at bounding box center [210, 106] width 12 height 8
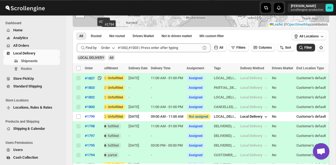
click at [240, 61] on div "Submit Find by Order All Filters Columns Sort Filter LOCAL DELIVERY All" at bounding box center [201, 52] width 257 height 22
click at [309, 46] on span "Filter" at bounding box center [307, 48] width 7 height 4
click at [235, 48] on button "Filters" at bounding box center [239, 48] width 20 height 8
click at [243, 69] on span "Add Filter" at bounding box center [240, 69] width 14 height 4
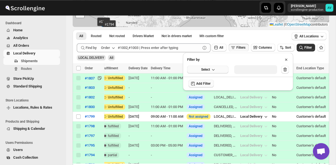
click at [206, 70] on span "Select" at bounding box center [205, 69] width 9 height 4
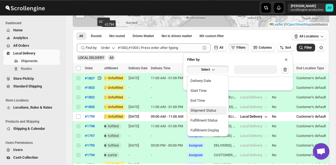
click at [213, 110] on div "Shipment Status" at bounding box center [204, 111] width 26 height 6
click at [213, 110] on td "CANCELLED, LOCAL_DELIVERY, SE:11:00 AM - 01:00 PM, SE:2025-08-29, SHIPMENT -> C…" at bounding box center [225, 107] width 26 height 10
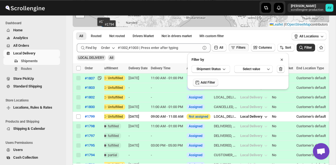
click at [216, 65] on div "Shipment Status Select value" at bounding box center [237, 68] width 101 height 13
click at [217, 69] on span "Shipment Status" at bounding box center [209, 69] width 24 height 4
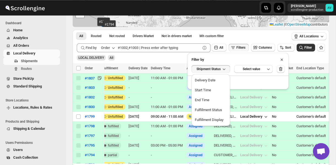
click at [202, 67] on span "Shipment Status" at bounding box center [209, 69] width 24 height 4
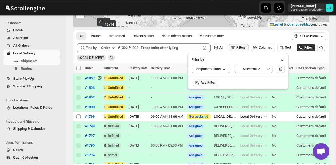
click at [281, 60] on icon at bounding box center [282, 60] width 6 height 6
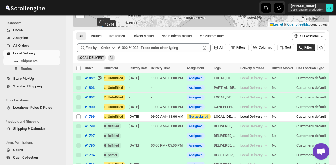
click at [253, 57] on div "LOCAL DELIVERY All" at bounding box center [200, 55] width 251 height 10
click at [29, 80] on span "Store PickUp" at bounding box center [23, 79] width 21 height 4
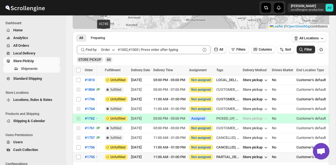
scroll to position [0, 192]
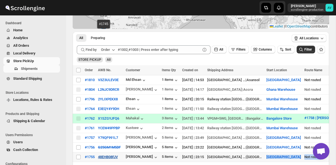
drag, startPoint x: 162, startPoint y: 163, endPoint x: 103, endPoint y: 154, distance: 59.8
click at [102, 38] on span "Preparing" at bounding box center [98, 38] width 14 height 4
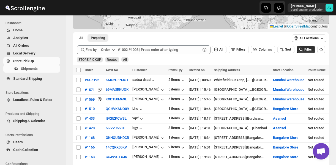
click at [23, 47] on span "All Orders" at bounding box center [21, 45] width 16 height 4
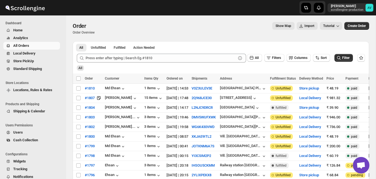
click at [154, 66] on div "All" at bounding box center [220, 65] width 290 height 10
click at [295, 55] on button "Columns" at bounding box center [299, 58] width 24 height 8
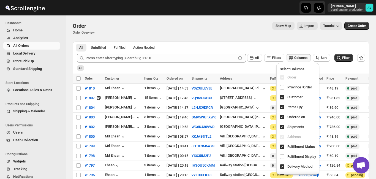
click at [254, 70] on div "All" at bounding box center [220, 65] width 290 height 10
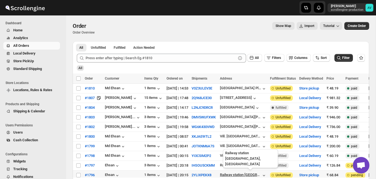
click at [233, 176] on td "Railway station Sindhu Nagar Parel" at bounding box center [243, 175] width 50 height 10
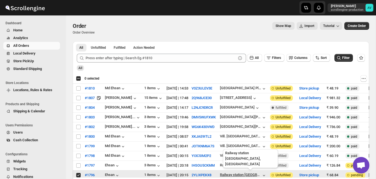
checkbox input "true"
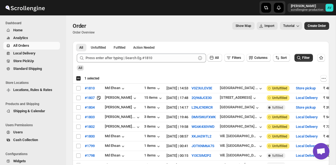
click at [79, 77] on div "Select all 20 orders 1 selected" at bounding box center [87, 78] width 23 height 5
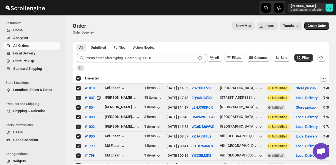
checkbox input "true"
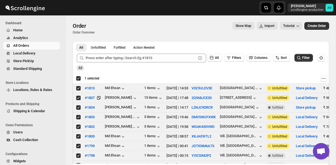
checkbox input "true"
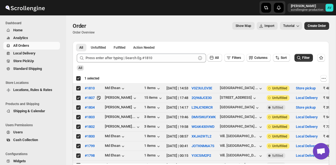
checkbox input "true"
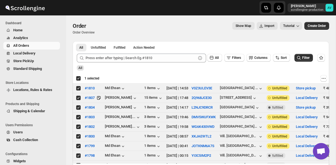
checkbox input "true"
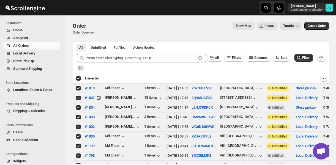
checkbox input "true"
click at [77, 79] on div "Deselect all 20 orders 20 selected" at bounding box center [88, 78] width 25 height 5
checkbox input "false"
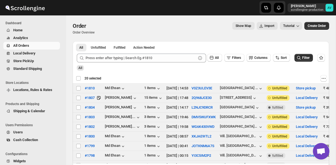
checkbox input "false"
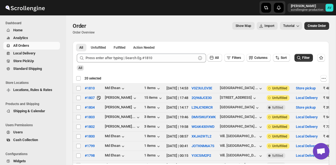
checkbox input "false"
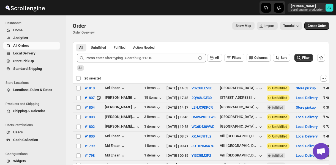
checkbox input "false"
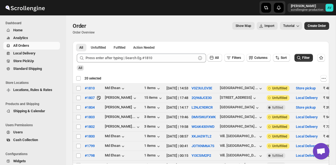
checkbox input "false"
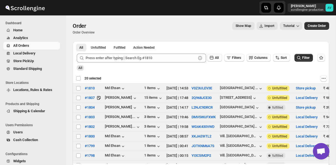
checkbox input "false"
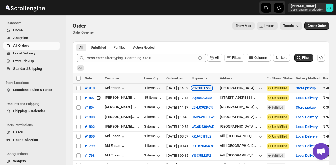
click at [207, 89] on button "V3Z3ULEV3E" at bounding box center [202, 88] width 21 height 4
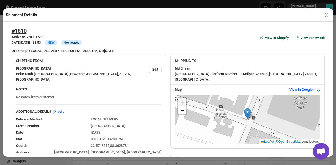
click at [222, 29] on div "#1810 Awb : V3Z3ULEV3E DATE 06-Sep-25 | 14:53 Info NEW Info Not routed View in …" at bounding box center [168, 38] width 313 height 21
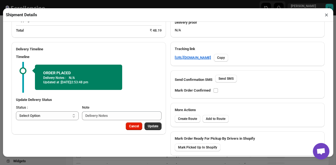
scroll to position [245, 0]
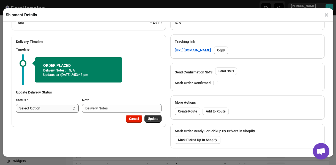
click at [16, 104] on select "Select Option PREPARING READY TO PICKUP CUSTOMER PICKED UP CANCELLED" at bounding box center [47, 108] width 63 height 9
click at [100, 87] on div "Delivery Timeline Timeline ORDER PLACED Delivery Notes : N/A Updated at : 6/9/2…" at bounding box center [89, 81] width 154 height 92
click at [328, 15] on button "×" at bounding box center [327, 15] width 8 height 8
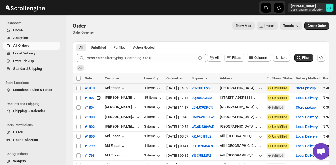
click at [22, 45] on span "All Orders" at bounding box center [21, 45] width 16 height 4
click at [211, 90] on button "V3Z3ULEV3E" at bounding box center [202, 88] width 21 height 4
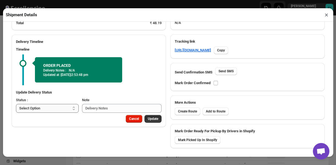
click at [16, 104] on select "Select Option PREPARING READY TO PICKUP CUSTOMER PICKED UP CANCELLED" at bounding box center [47, 108] width 63 height 9
select select "PREPARING"
click option "PREPARING" at bounding box center [0, 0] width 0 height 0
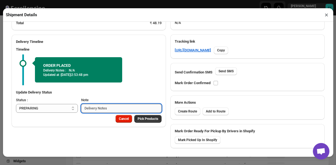
click at [138, 107] on input "Note" at bounding box center [121, 108] width 80 height 9
click at [151, 121] on span "Pick Products" at bounding box center [148, 119] width 21 height 4
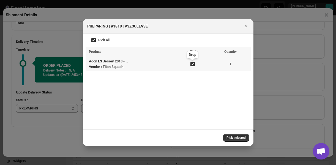
click at [191, 63] on input ":r6v8:" at bounding box center [193, 64] width 4 height 4
checkbox input "false"
click at [246, 28] on icon "Close" at bounding box center [247, 26] width 6 height 6
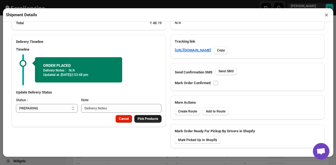
click at [140, 119] on span "Pick Products" at bounding box center [148, 119] width 21 height 4
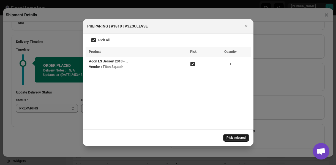
click at [230, 139] on span "Pick selected" at bounding box center [236, 138] width 19 height 4
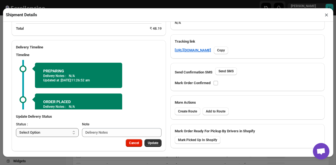
click at [16, 128] on select "Select Option PREPARING READY TO PICKUP CUSTOMER PICKED UP CANCELLED" at bounding box center [47, 132] width 63 height 9
select select "CUSTOMER_PICKED_UP"
click option "CUSTOMER PICKED UP" at bounding box center [0, 0] width 0 height 0
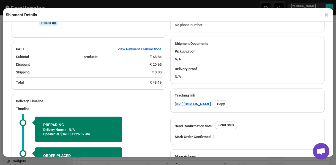
scroll to position [248, 0]
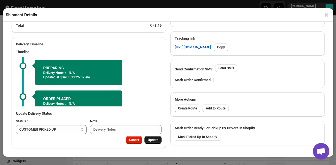
click at [154, 140] on span "Update" at bounding box center [153, 140] width 10 height 4
select select
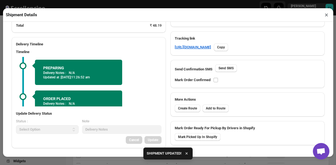
scroll to position [239, 0]
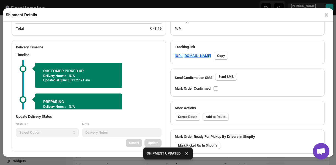
drag, startPoint x: 333, startPoint y: 127, endPoint x: 331, endPoint y: 116, distance: 12.0
click at [333, 96] on div "Shipment Details × #1810 Awb : V3Z3ULEV3E DATE 06-Sep-25 | 14:53 Info CUSTOMER …" at bounding box center [168, 82] width 336 height 165
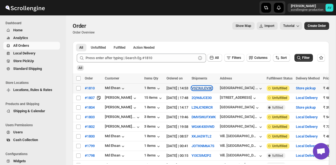
click at [205, 87] on button "V3Z3ULEV3E" at bounding box center [202, 88] width 21 height 4
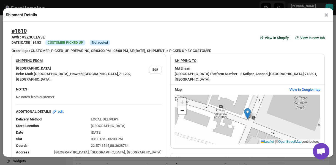
click at [328, 15] on button "×" at bounding box center [327, 15] width 8 height 8
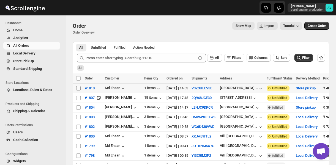
click at [78, 88] on input "Select order" at bounding box center [78, 88] width 4 height 4
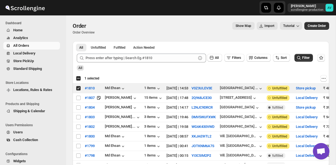
click at [322, 59] on icon "button" at bounding box center [321, 58] width 4 height 4
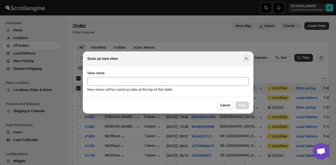
click at [246, 60] on icon "Close" at bounding box center [247, 59] width 6 height 6
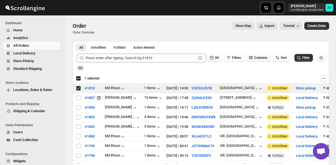
click at [258, 56] on span "Columns" at bounding box center [260, 58] width 13 height 4
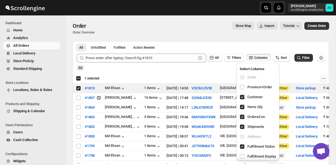
click at [258, 56] on span "Columns" at bounding box center [260, 58] width 13 height 4
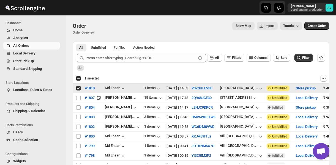
click at [78, 89] on input "Select order" at bounding box center [78, 88] width 4 height 4
checkbox input "false"
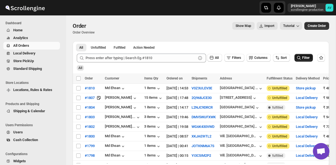
click at [304, 58] on span "Filter" at bounding box center [305, 58] width 7 height 4
click at [304, 56] on span "Filter" at bounding box center [305, 58] width 7 height 4
click at [275, 73] on div "Submit All Filters Columns Sort Filter All" at bounding box center [201, 61] width 257 height 24
click at [213, 56] on icon "button" at bounding box center [212, 58] width 6 height 6
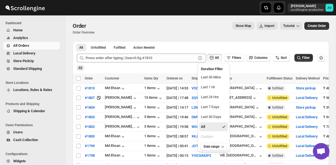
click at [211, 61] on button "All" at bounding box center [214, 58] width 15 height 8
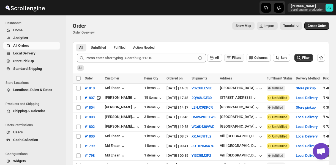
click at [236, 60] on button "Filters" at bounding box center [234, 58] width 20 height 8
click at [242, 68] on icon at bounding box center [241, 70] width 6 height 6
click at [91, 108] on span "#1804" at bounding box center [90, 108] width 10 height 6
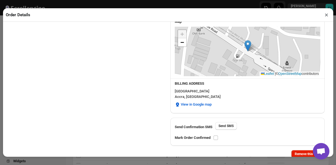
scroll to position [165, 0]
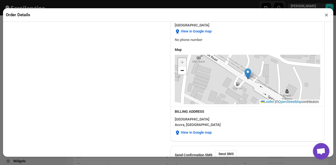
click at [327, 15] on button "×" at bounding box center [327, 15] width 8 height 8
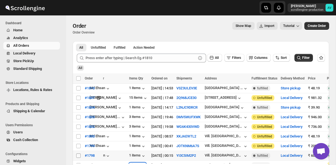
scroll to position [0, 0]
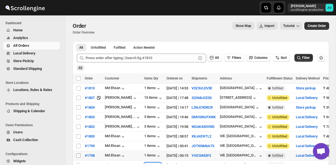
drag, startPoint x: 161, startPoint y: 163, endPoint x: 77, endPoint y: 155, distance: 84.8
click at [22, 32] on span "Home" at bounding box center [17, 30] width 9 height 4
